Goal: Task Accomplishment & Management: Manage account settings

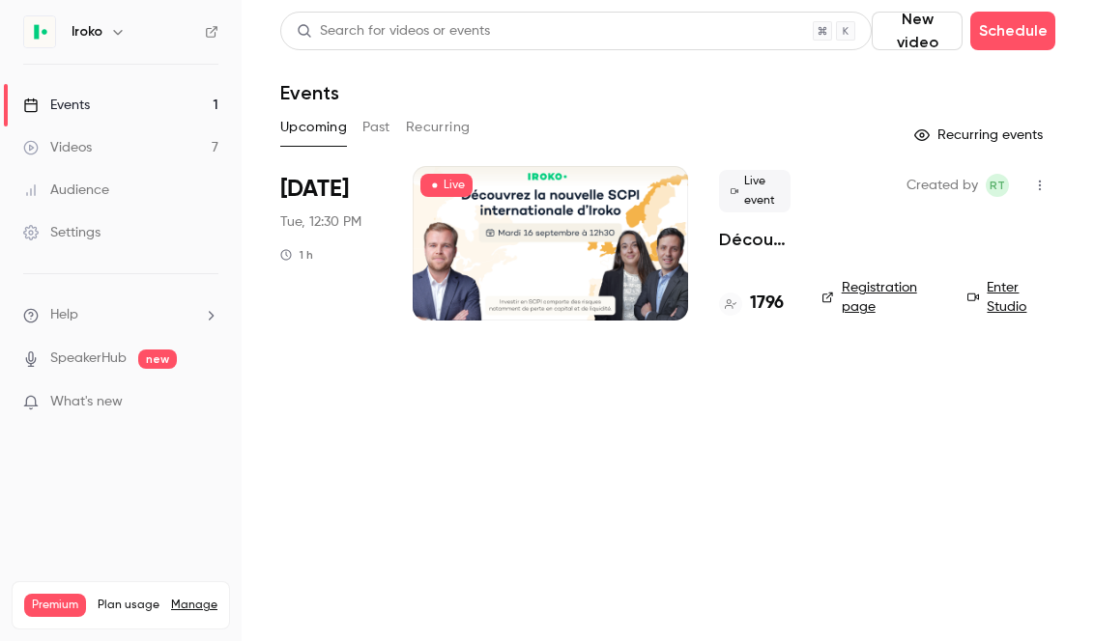
click at [1037, 184] on icon "button" at bounding box center [1039, 186] width 15 height 14
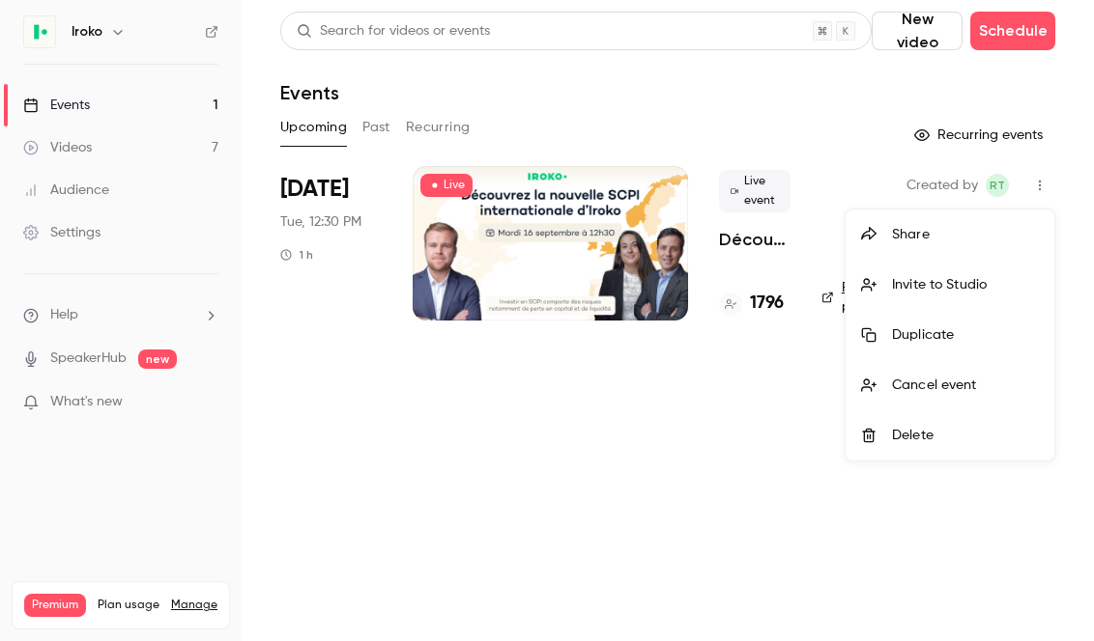
click at [1054, 208] on div at bounding box center [547, 320] width 1094 height 641
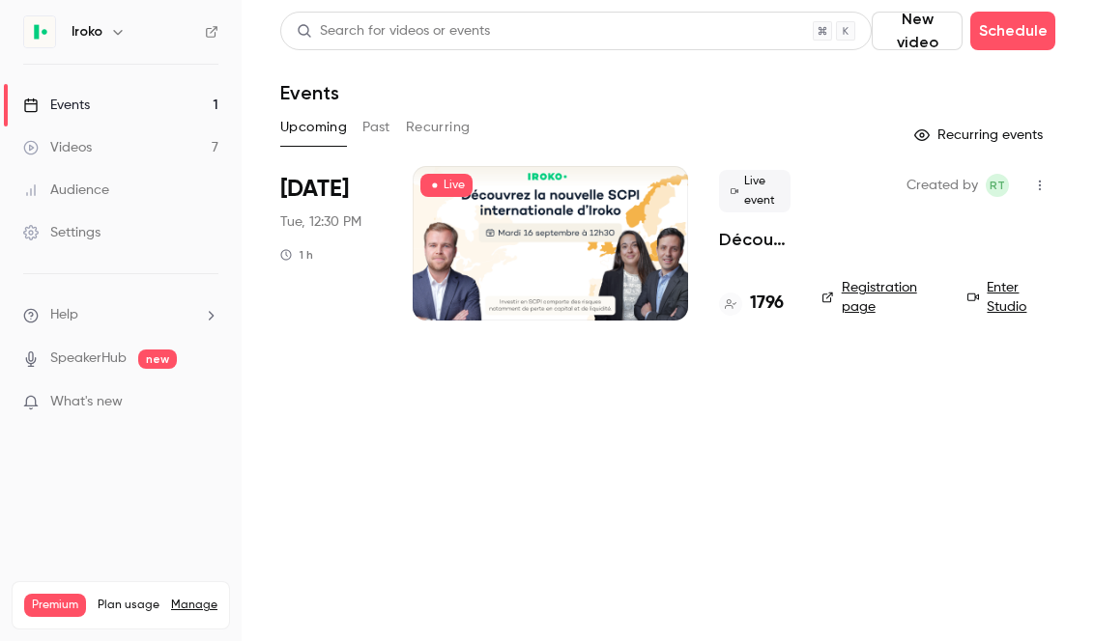
click at [1037, 194] on button "button" at bounding box center [1039, 185] width 31 height 31
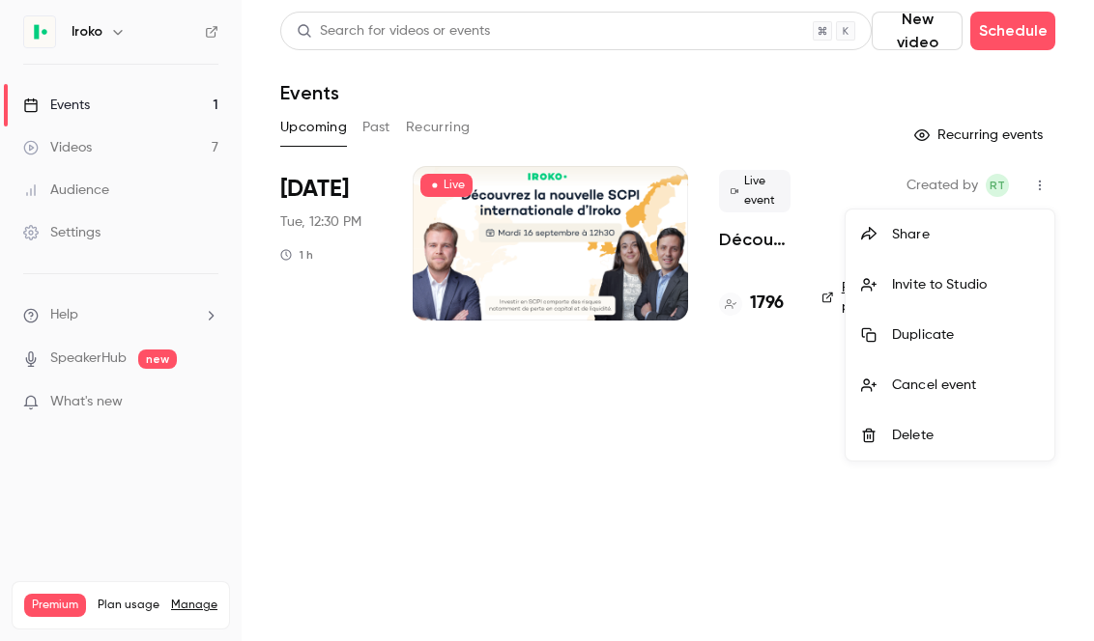
click at [1053, 202] on div at bounding box center [547, 320] width 1094 height 641
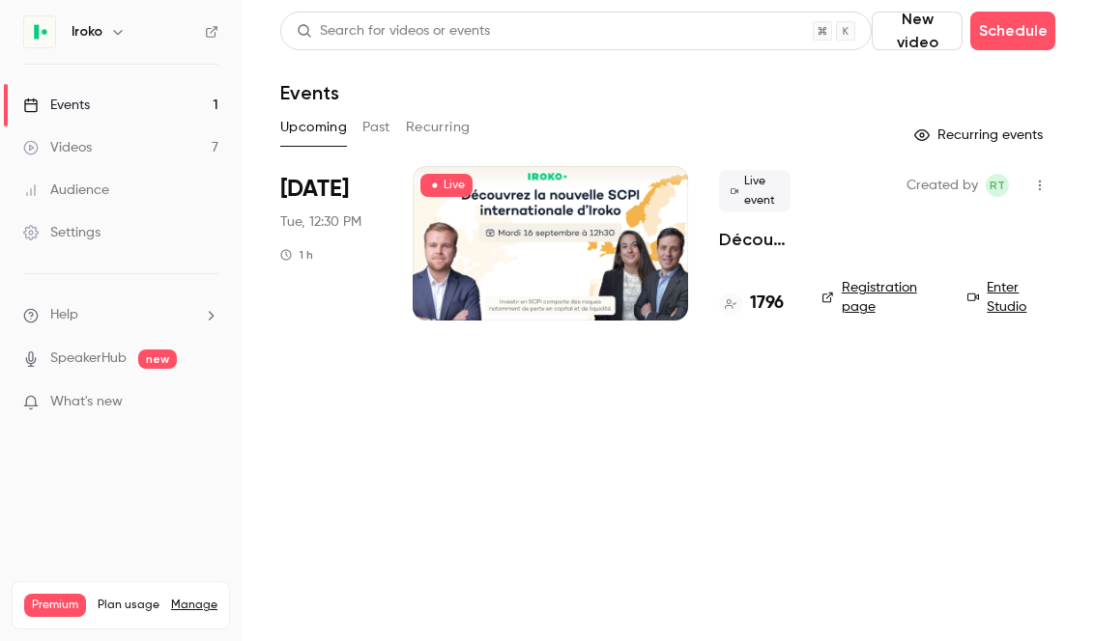
click at [745, 240] on p "Découvrez la nouvelle SCPI internationale signée [PERSON_NAME]" at bounding box center [754, 239] width 71 height 23
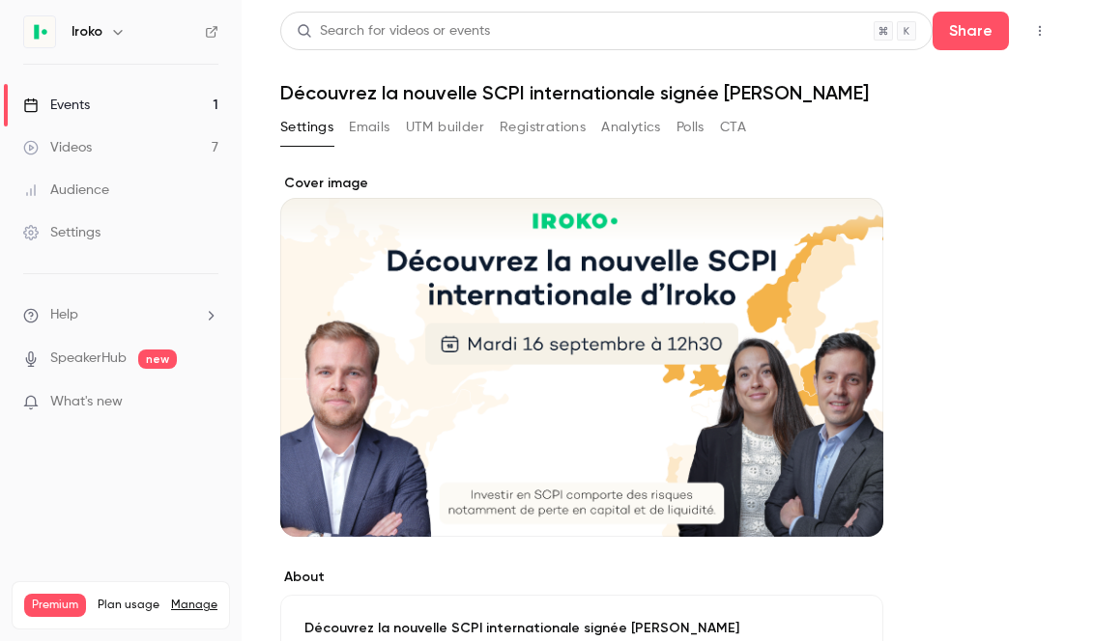
click at [633, 130] on button "Analytics" at bounding box center [631, 127] width 60 height 31
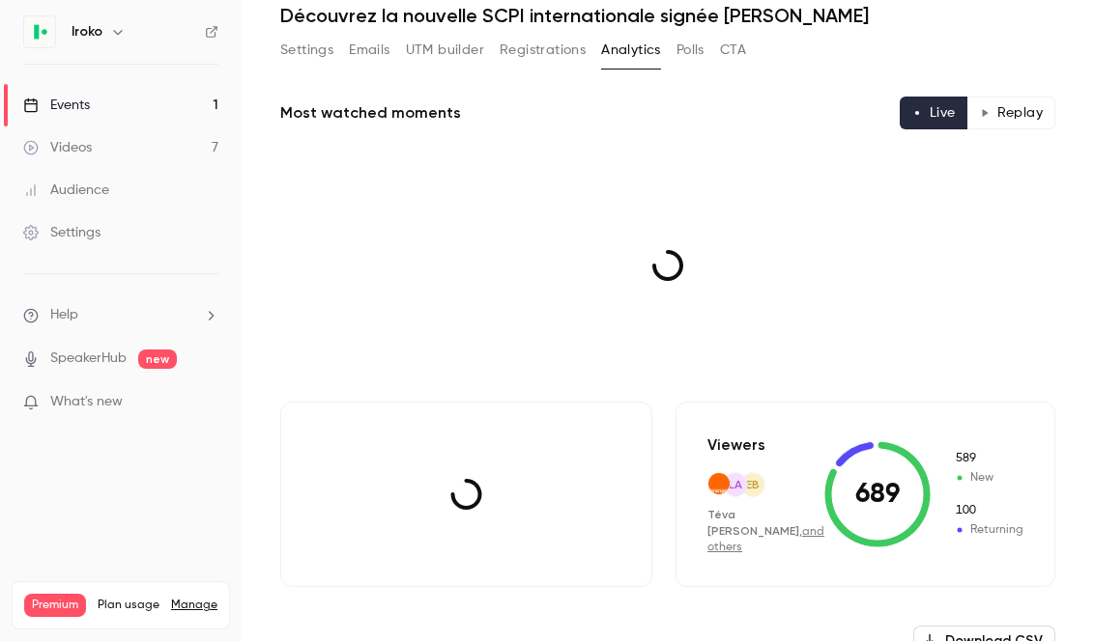
scroll to position [82, 0]
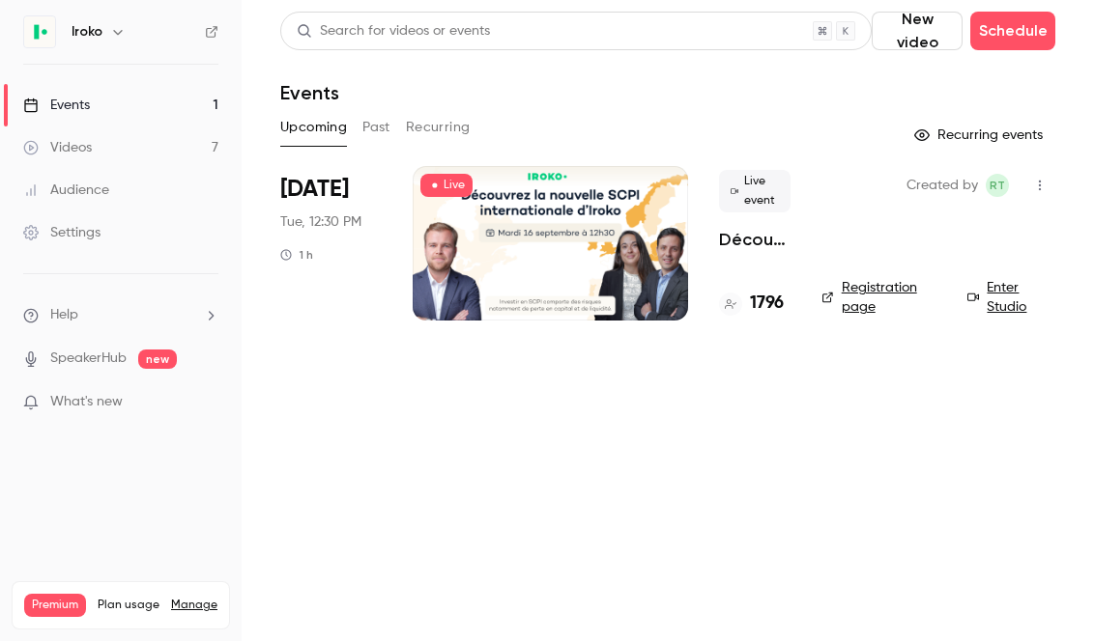
click at [372, 132] on button "Past" at bounding box center [376, 127] width 28 height 31
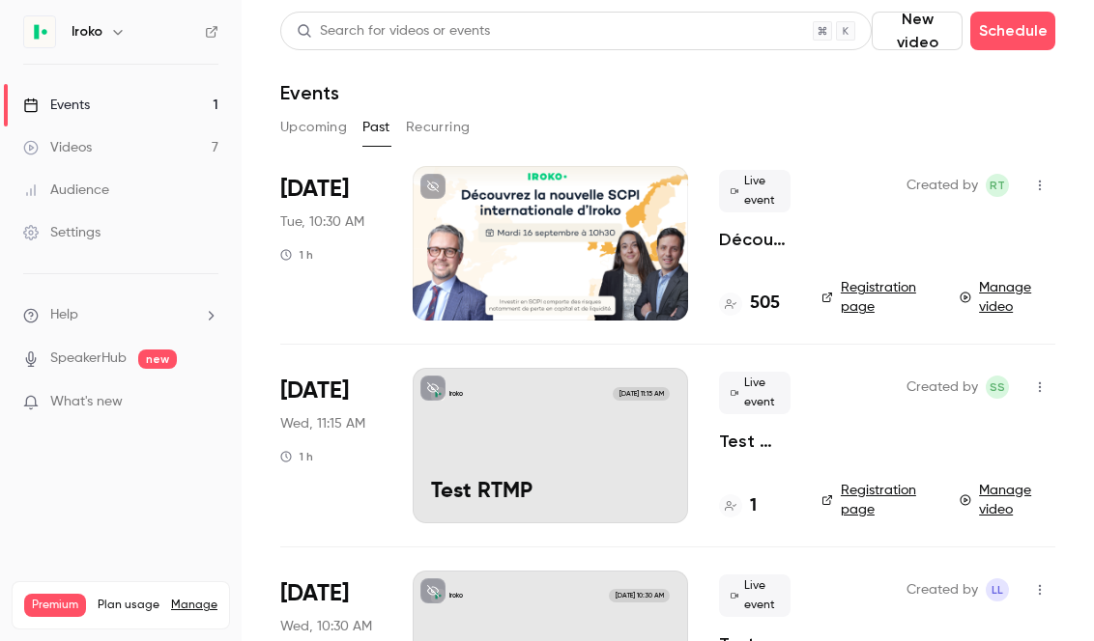
click at [748, 233] on p "Découvrez la nouvelle SCPI internationale d'Iroko" at bounding box center [754, 239] width 71 height 23
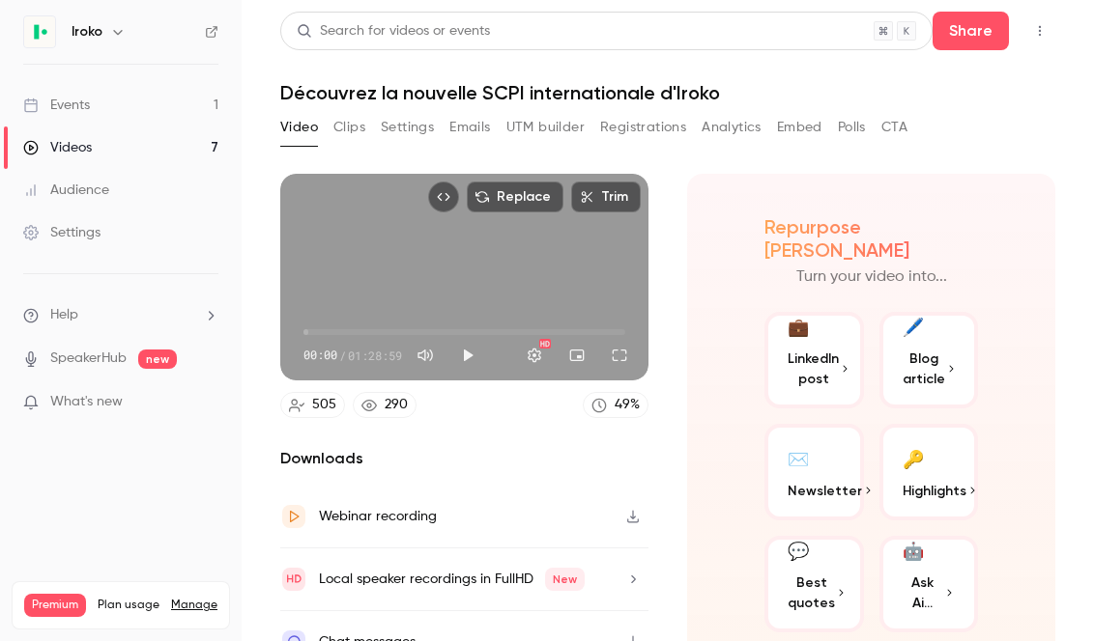
click at [722, 125] on button "Analytics" at bounding box center [731, 127] width 60 height 31
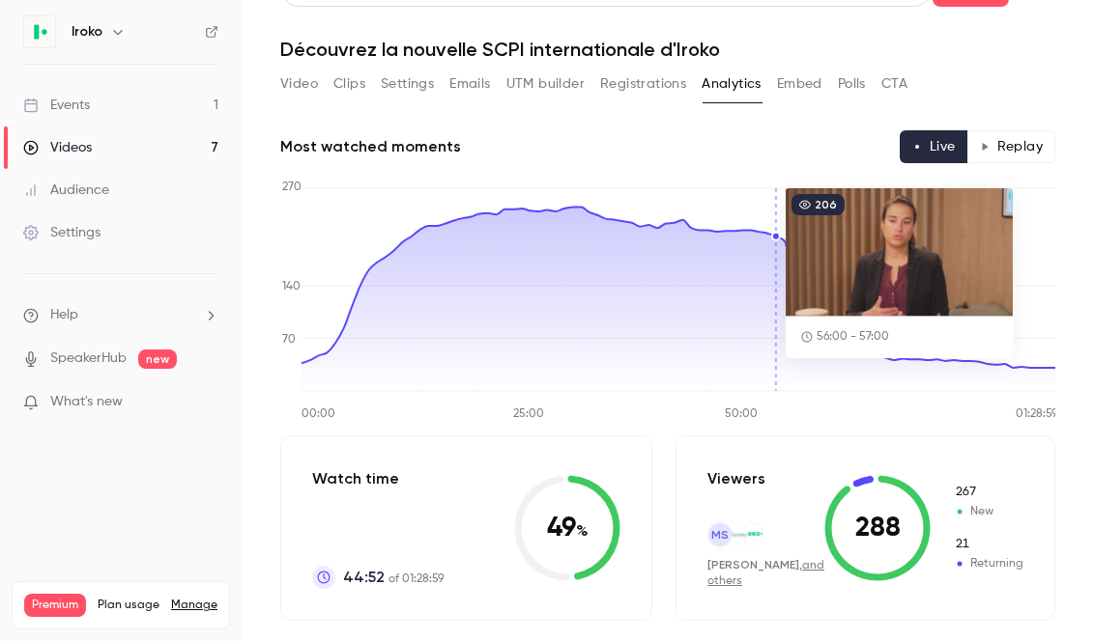
scroll to position [46, 0]
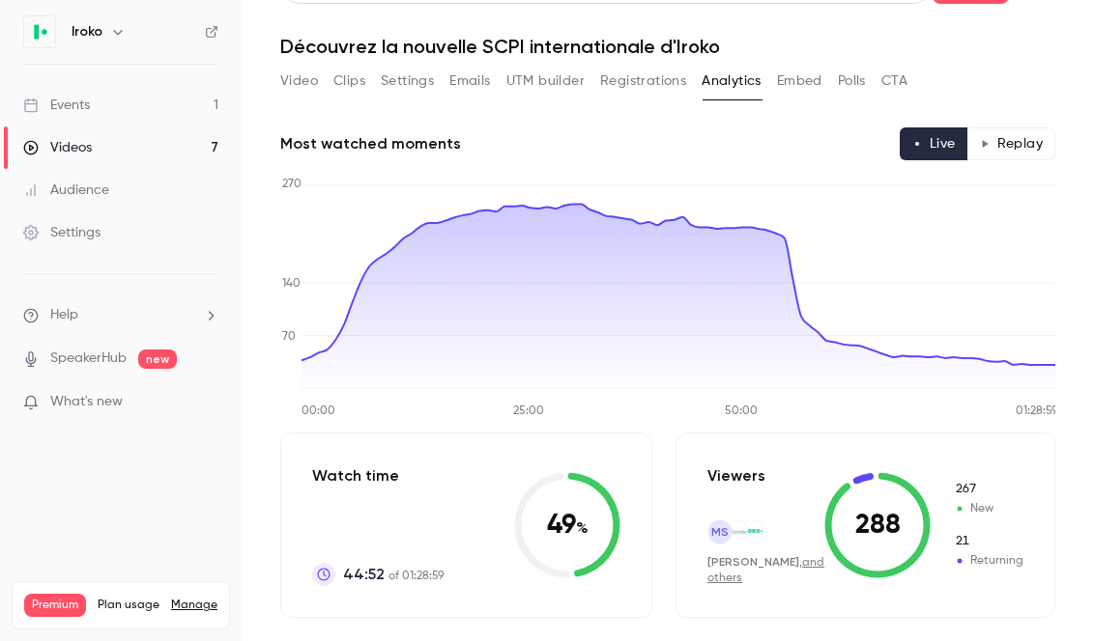
click at [652, 88] on button "Registrations" at bounding box center [643, 81] width 86 height 31
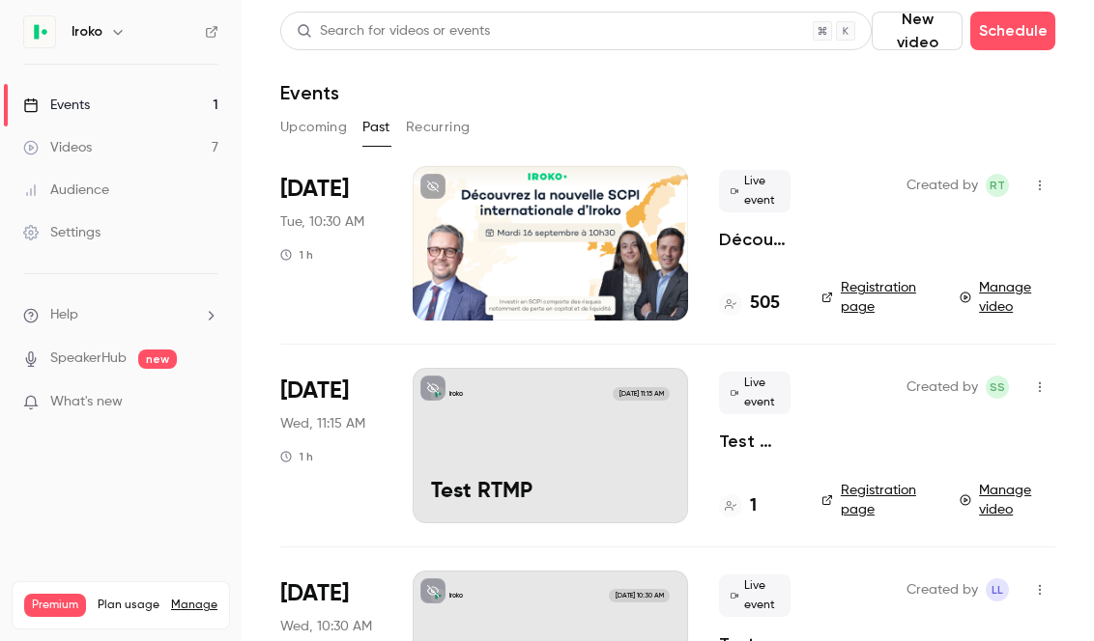
click at [324, 137] on button "Upcoming" at bounding box center [313, 127] width 67 height 31
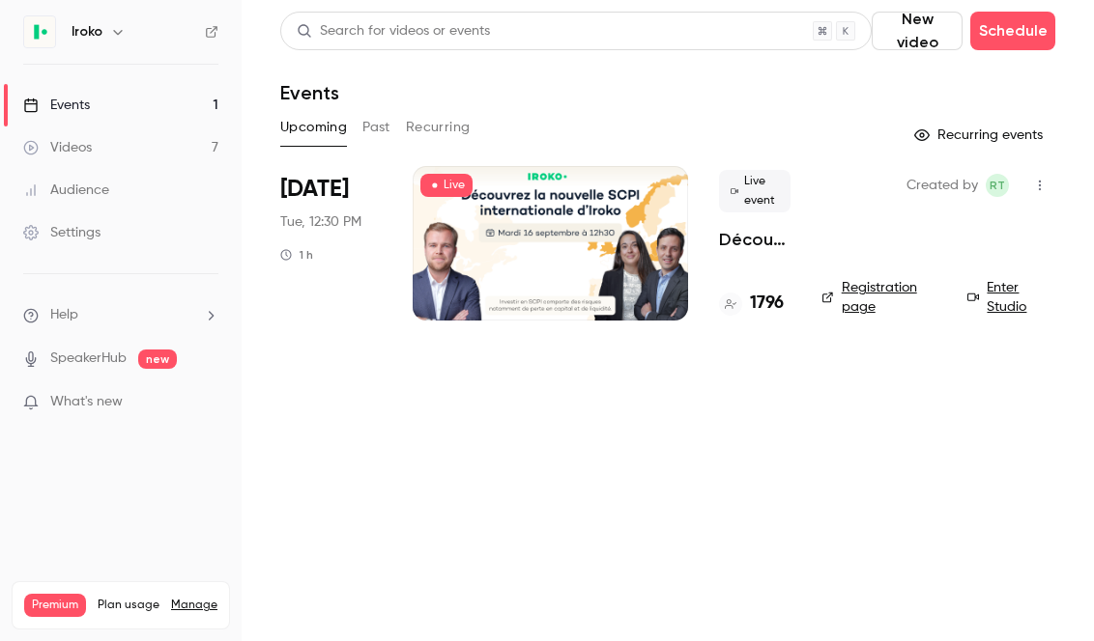
click at [744, 235] on p "Découvrez la nouvelle SCPI internationale signée [PERSON_NAME]" at bounding box center [754, 239] width 71 height 23
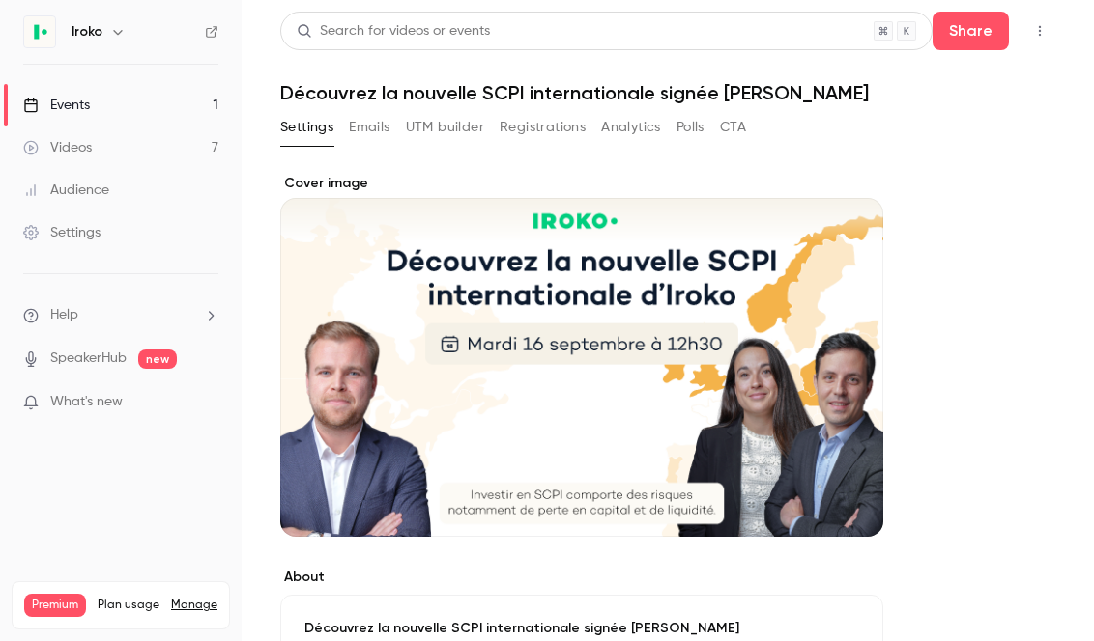
click at [367, 141] on button "Emails" at bounding box center [369, 127] width 41 height 31
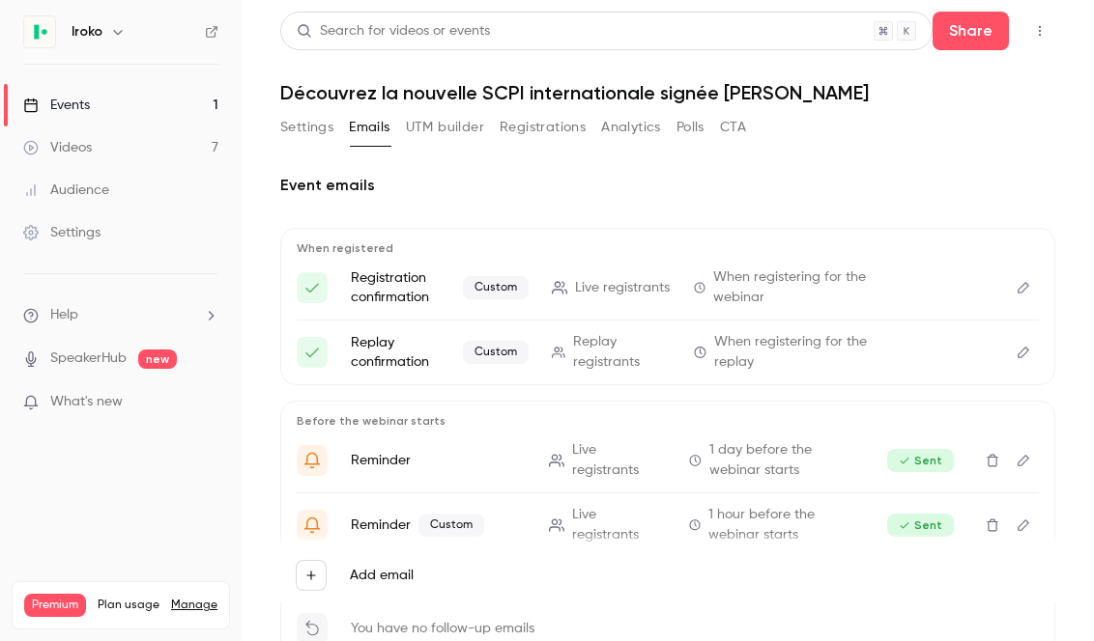
click at [529, 128] on button "Registrations" at bounding box center [542, 127] width 86 height 31
